Goal: Check status: Check status

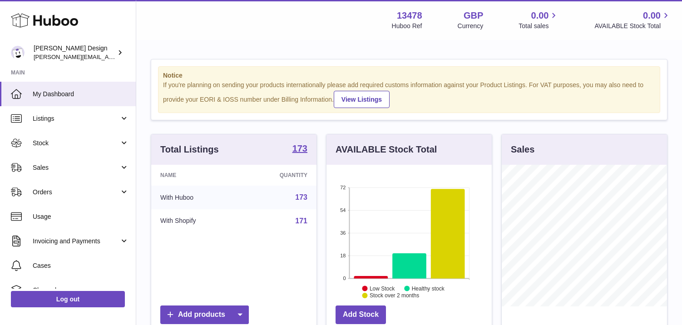
scroll to position [142, 165]
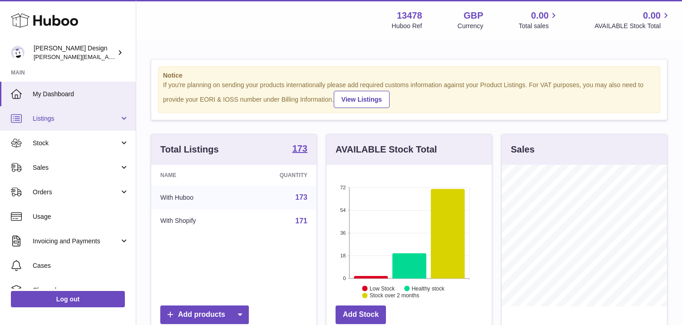
click at [68, 119] on span "Listings" at bounding box center [76, 118] width 87 height 9
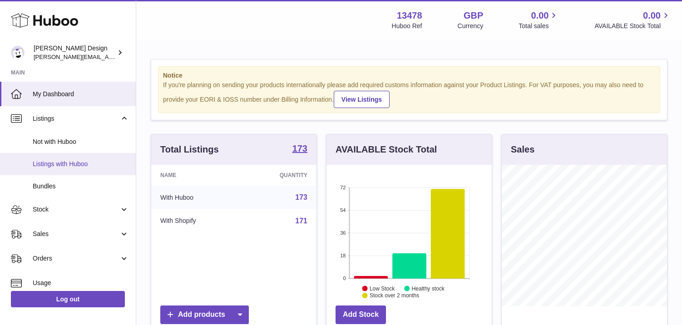
click at [54, 166] on span "Listings with Huboo" at bounding box center [81, 164] width 96 height 9
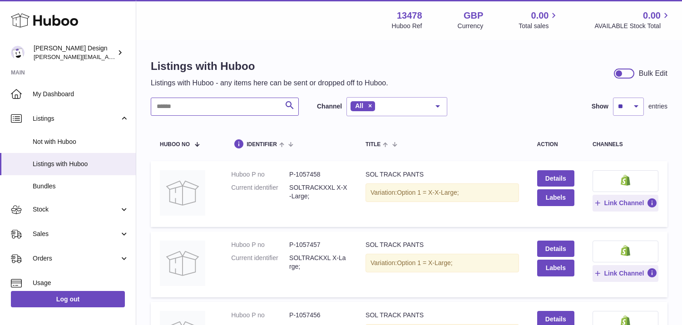
click at [203, 110] on input "text" at bounding box center [225, 107] width 148 height 18
click at [203, 152] on th "Huboo no" at bounding box center [186, 143] width 71 height 27
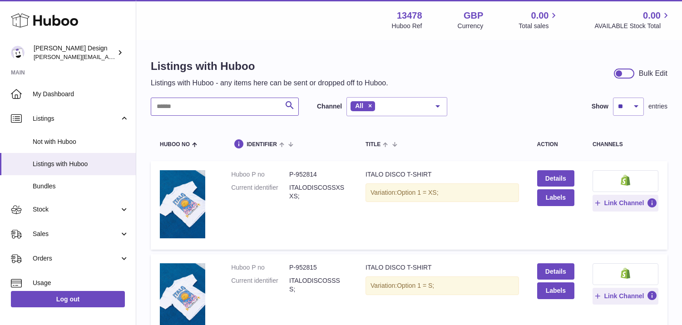
click at [233, 110] on input "text" at bounding box center [225, 107] width 148 height 18
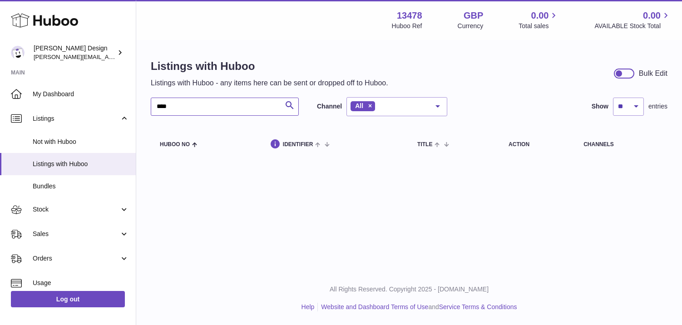
type input "****"
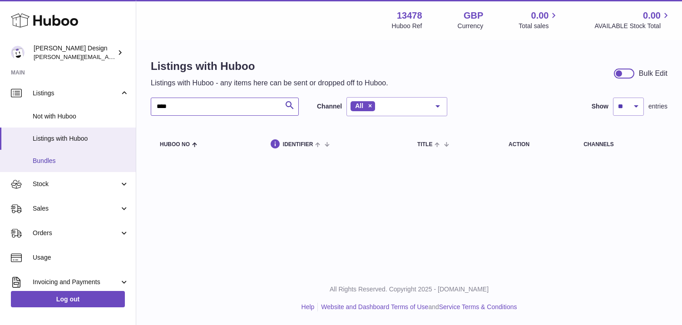
scroll to position [19, 0]
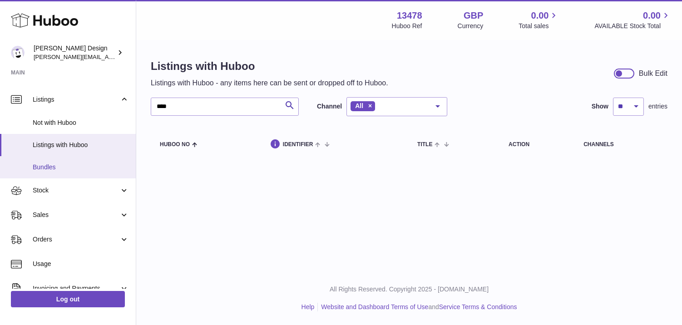
click at [65, 141] on span "Listings with Huboo" at bounding box center [81, 145] width 96 height 9
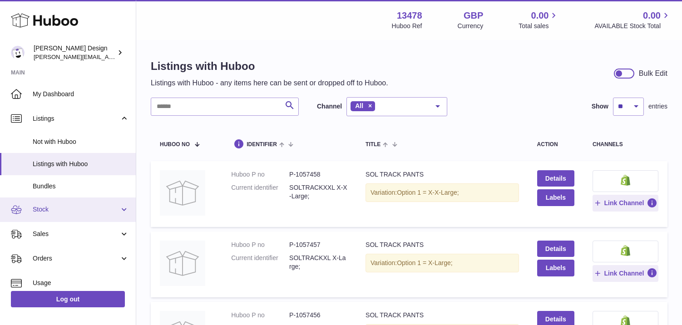
click at [64, 205] on span "Stock" at bounding box center [76, 209] width 87 height 9
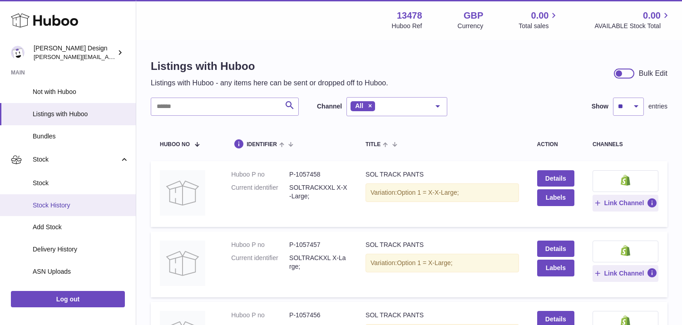
scroll to position [51, 0]
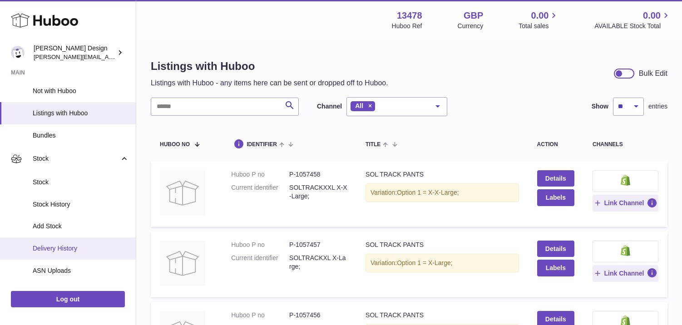
click at [60, 255] on link "Delivery History" at bounding box center [68, 249] width 136 height 22
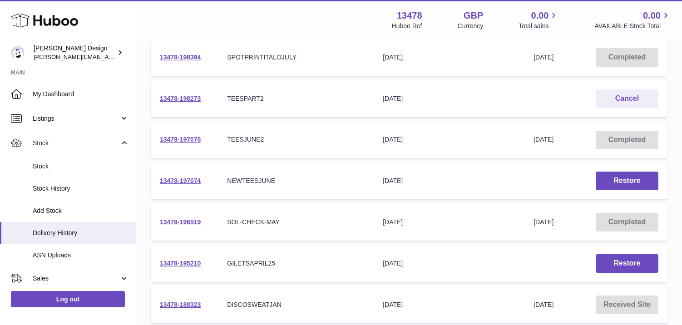
scroll to position [396, 0]
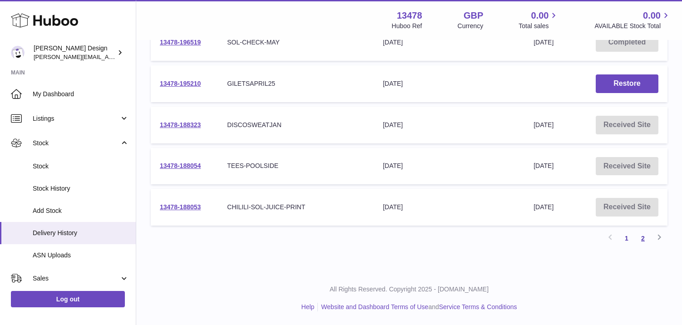
click at [645, 239] on link "2" at bounding box center [643, 238] width 16 height 16
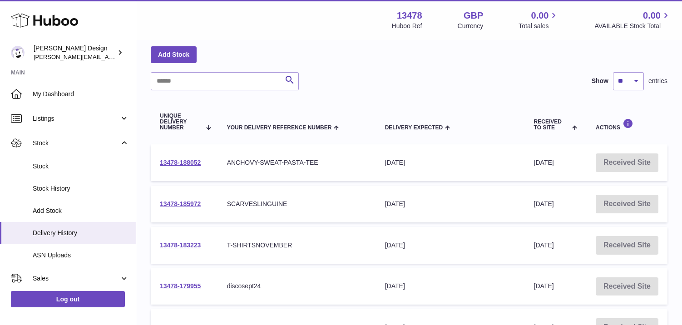
scroll to position [401, 0]
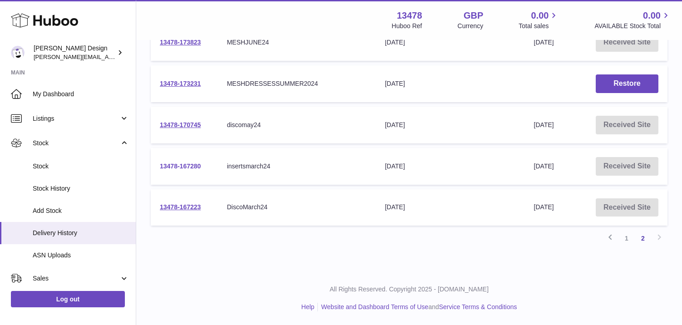
click at [197, 163] on link "13478-167280" at bounding box center [180, 166] width 41 height 7
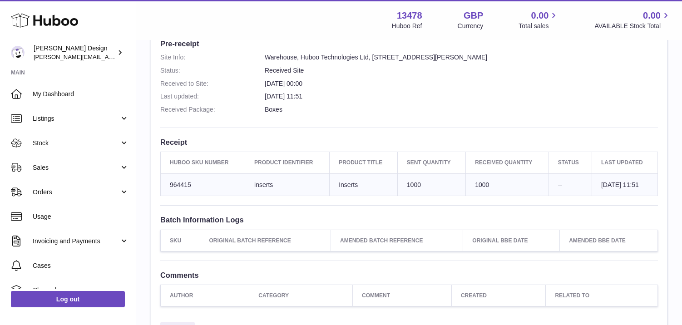
scroll to position [256, 0]
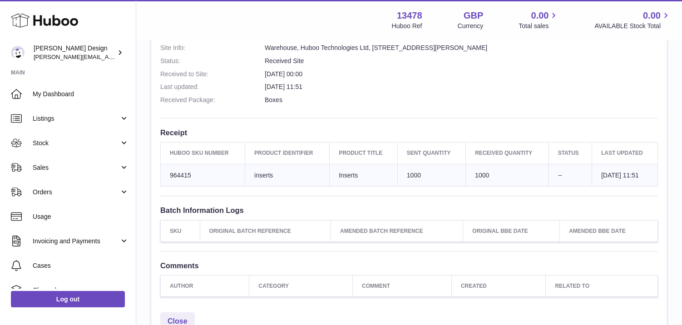
click at [212, 169] on td "Huboo SKU Number 964415" at bounding box center [203, 175] width 84 height 23
drag, startPoint x: 212, startPoint y: 176, endPoint x: 167, endPoint y: 178, distance: 45.0
click at [167, 178] on td "Huboo SKU Number 964415" at bounding box center [203, 175] width 84 height 23
copy td "964415"
